Goal: Task Accomplishment & Management: Complete application form

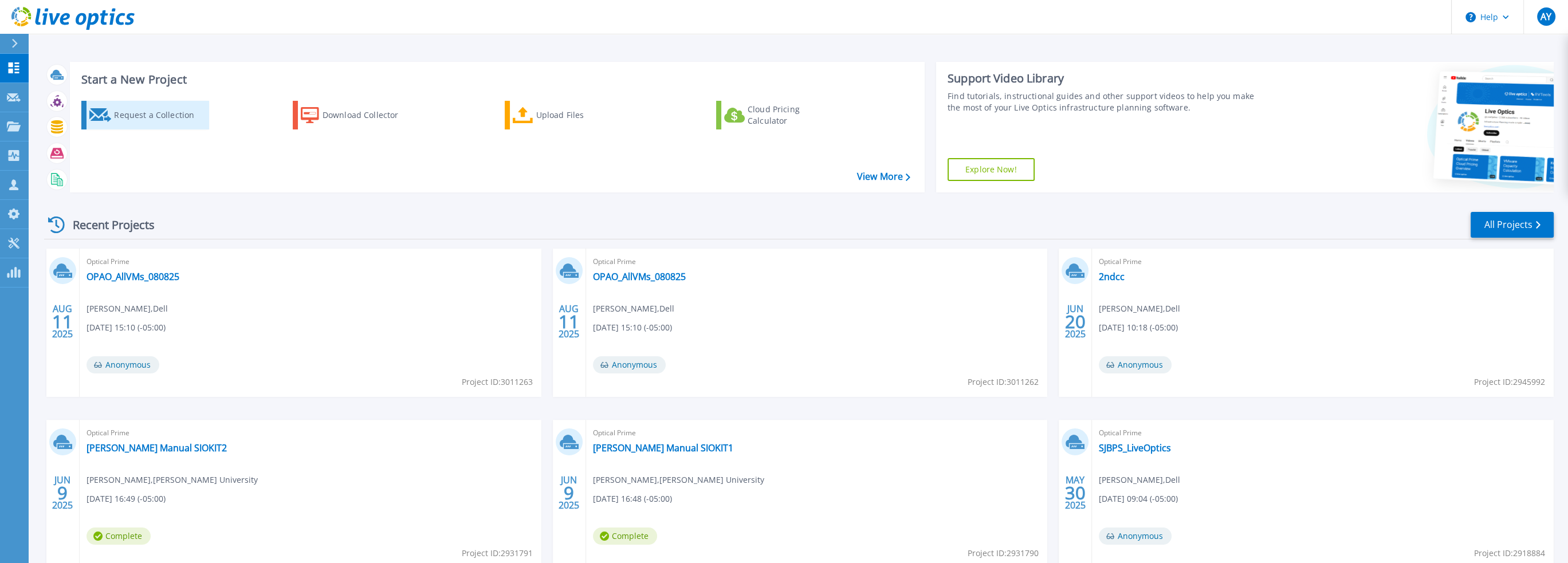
click at [135, 113] on div "Request a Collection" at bounding box center [160, 115] width 92 height 23
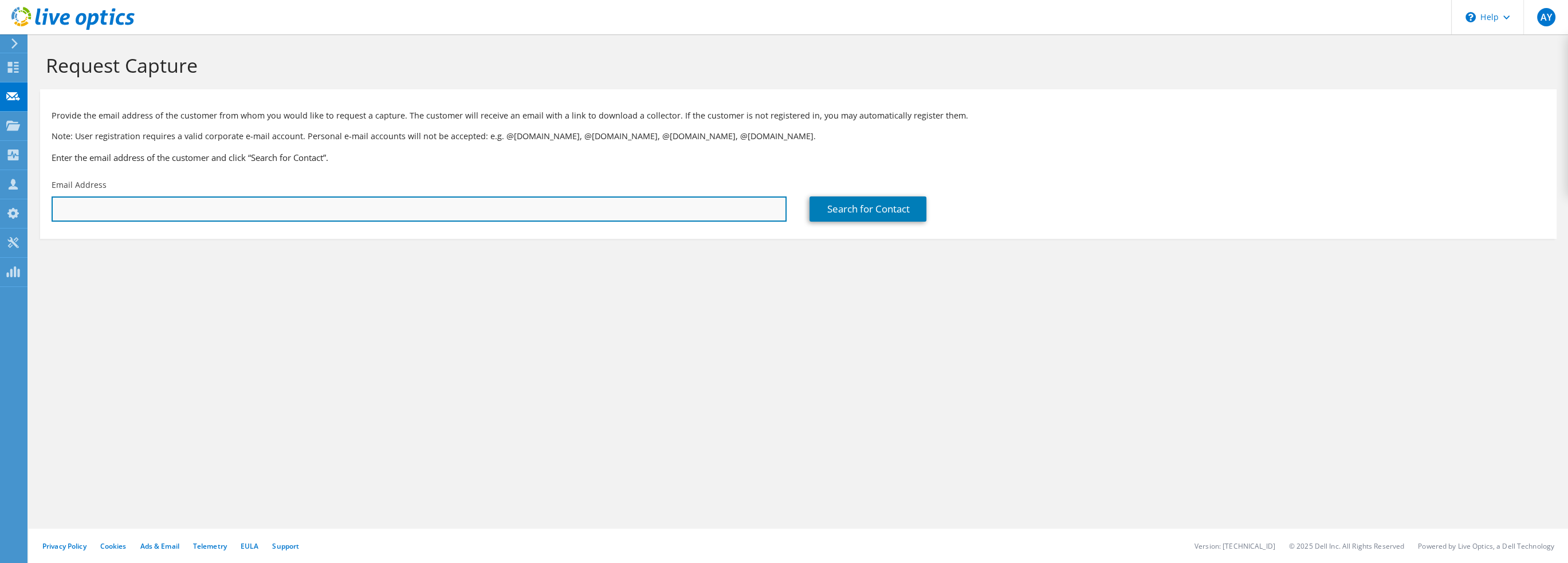
paste input "[EMAIL_ADDRESS][DOMAIN_NAME]"
type input "[EMAIL_ADDRESS][DOMAIN_NAME]"
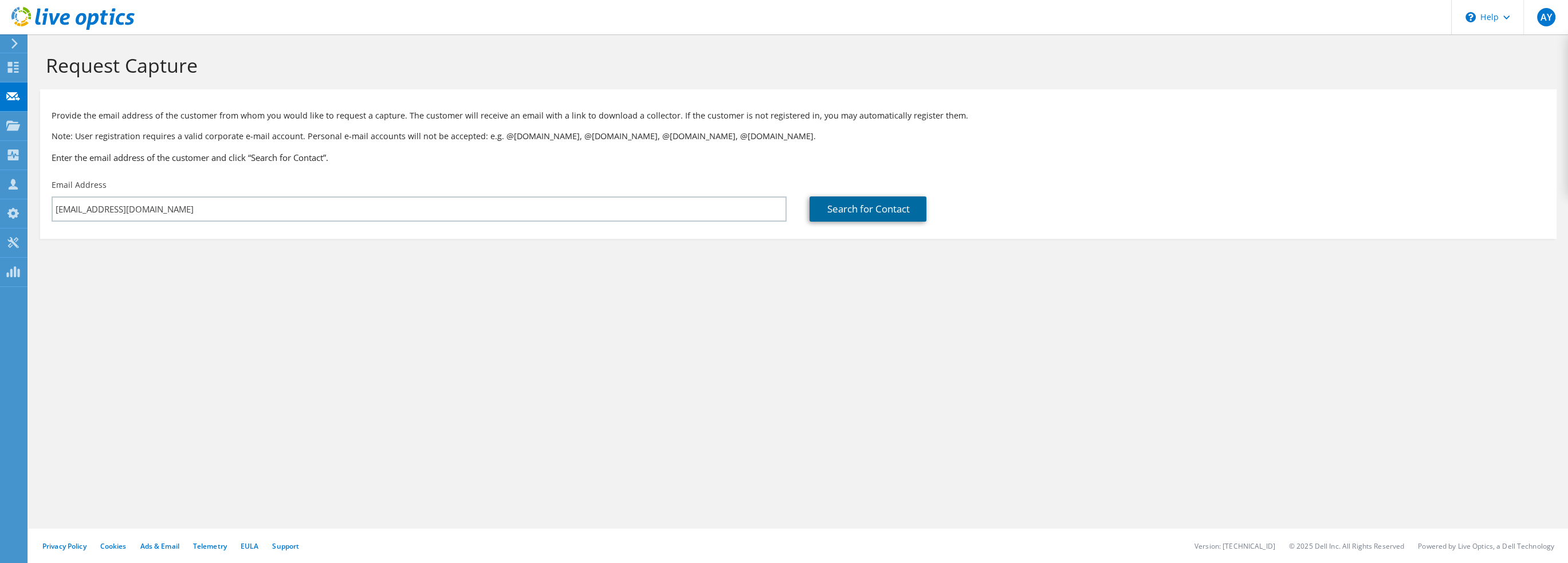
click at [846, 209] on link "Search for Contact" at bounding box center [868, 209] width 117 height 25
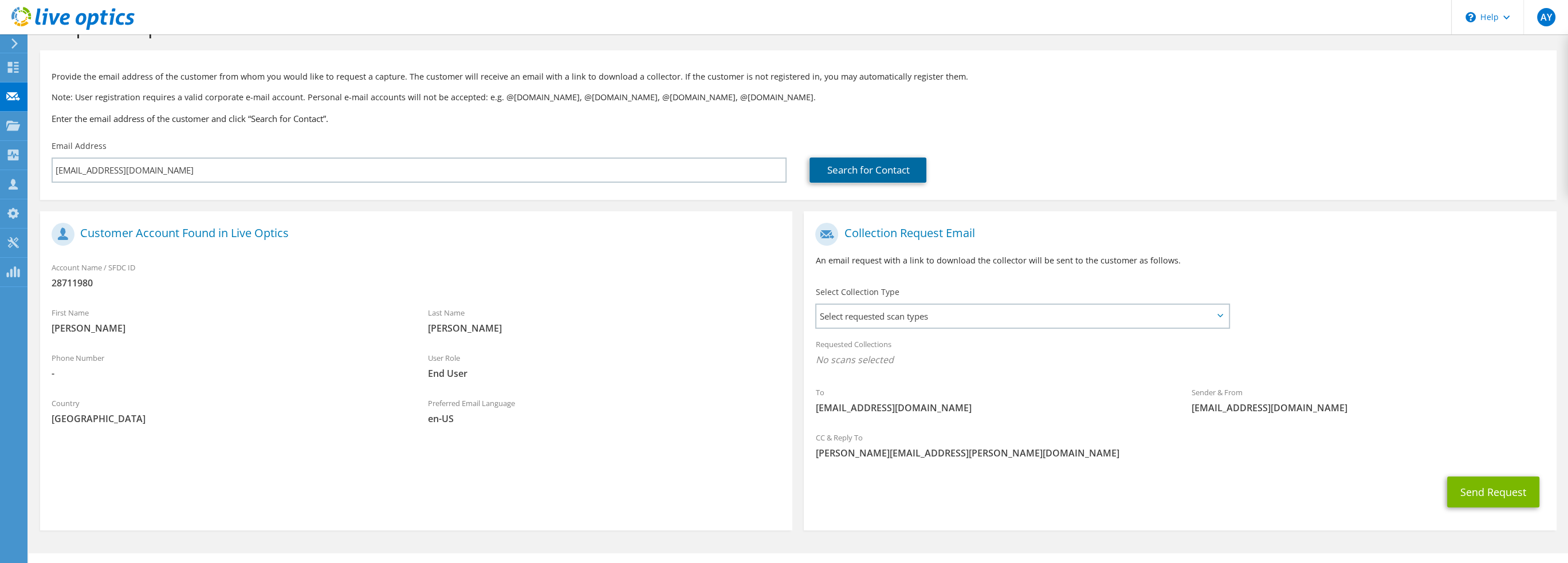
scroll to position [64, 0]
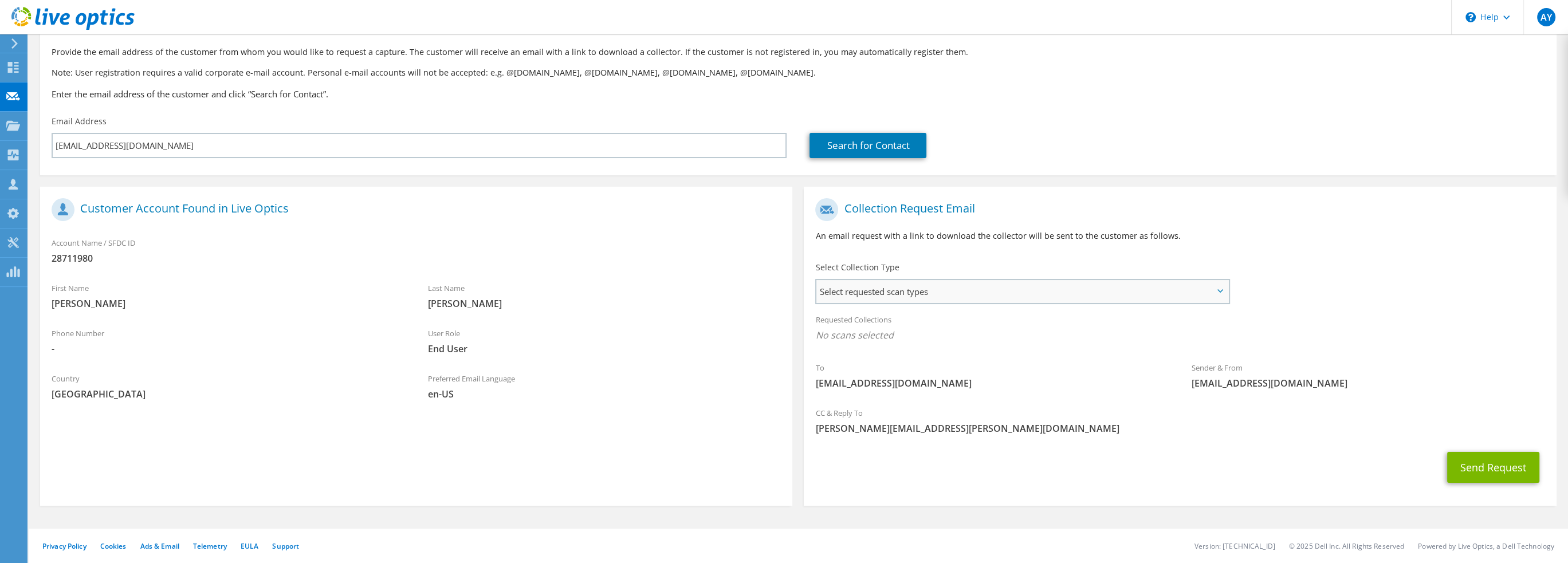
click at [1220, 284] on span "Select requested scan types" at bounding box center [1022, 292] width 412 height 23
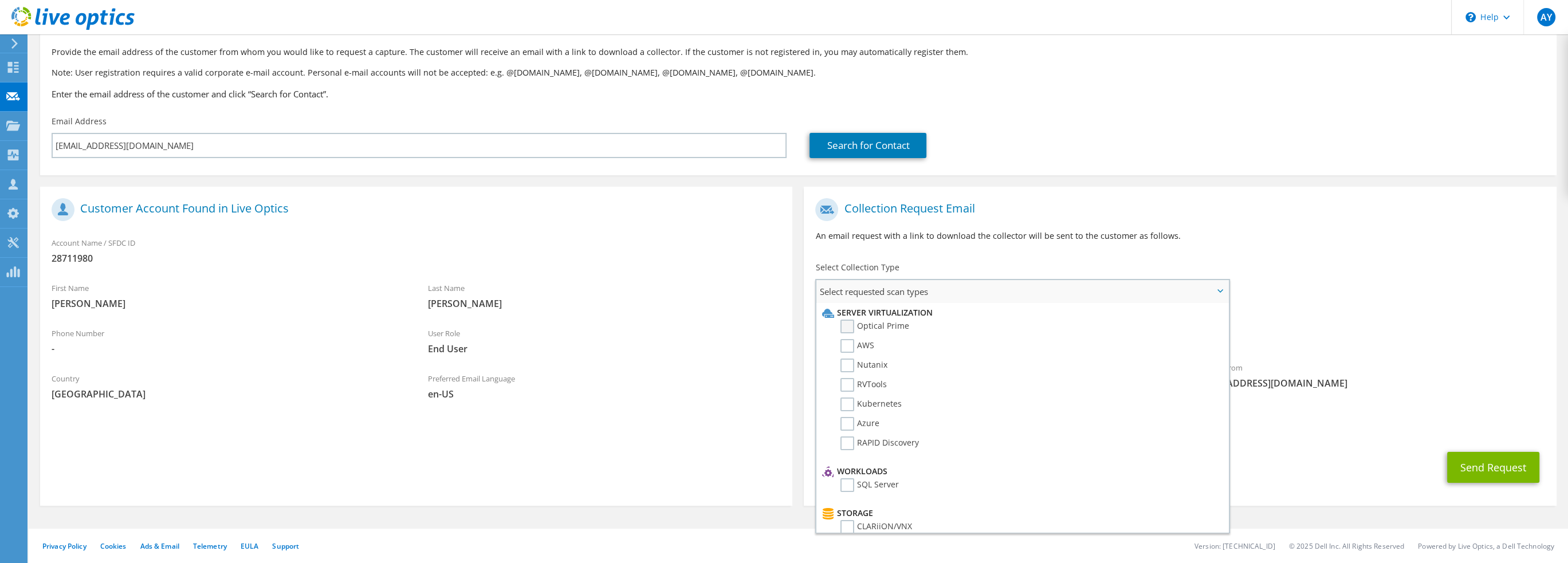
click at [849, 324] on label "Optical Prime" at bounding box center [874, 326] width 69 height 14
click at [0, 0] on input "Optical Prime" at bounding box center [0, 0] width 0 height 0
click at [1313, 288] on div "To [EMAIL_ADDRESS][DOMAIN_NAME] Sender & From [EMAIL_ADDRESS][DOMAIN_NAME]" at bounding box center [1179, 298] width 752 height 212
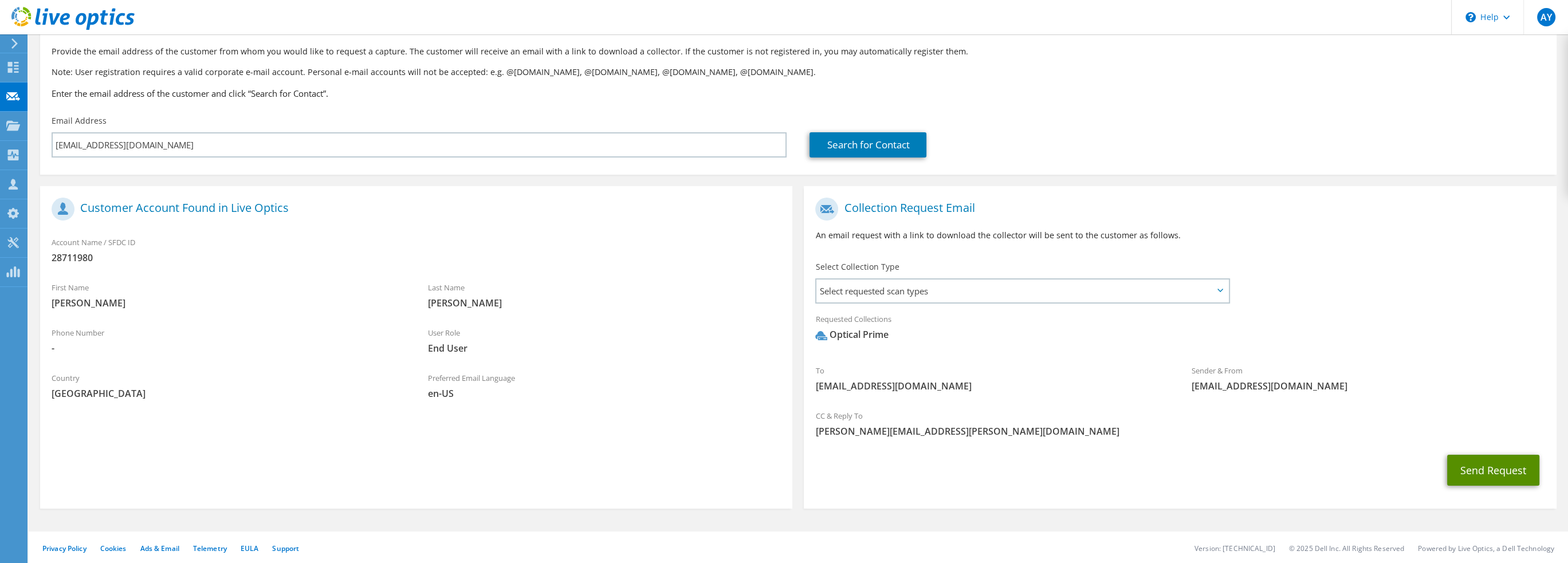
click at [1493, 470] on button "Send Request" at bounding box center [1493, 470] width 93 height 31
